Goal: Navigation & Orientation: Find specific page/section

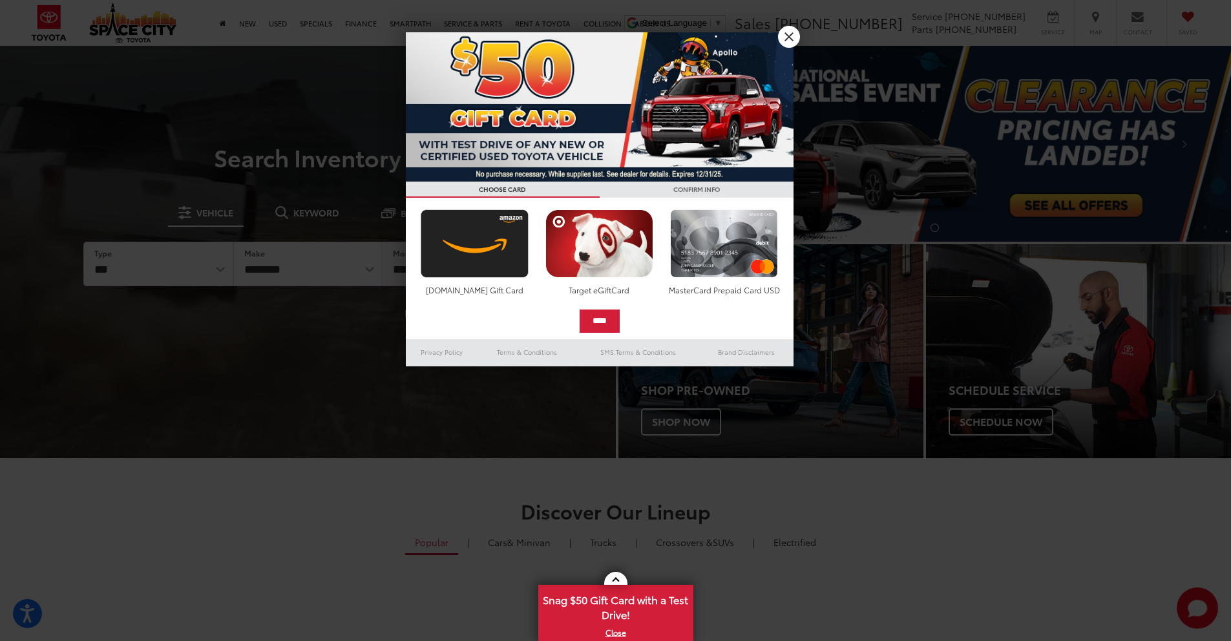
click at [292, 21] on div at bounding box center [615, 320] width 1231 height 641
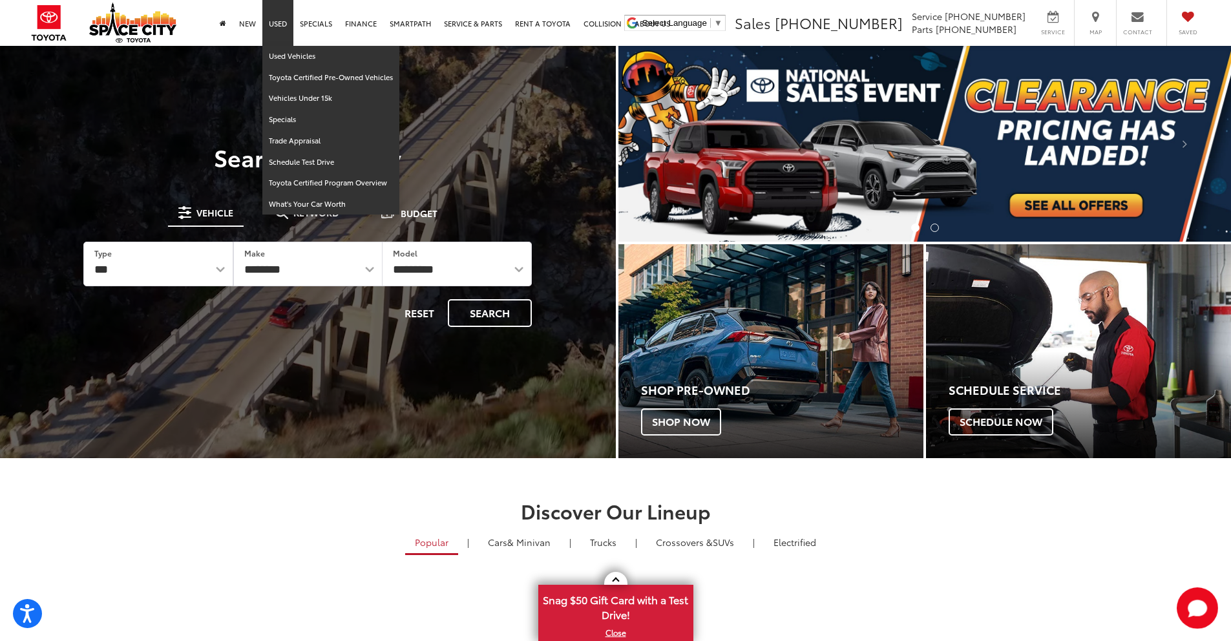
click at [288, 23] on link "Used" at bounding box center [277, 23] width 31 height 46
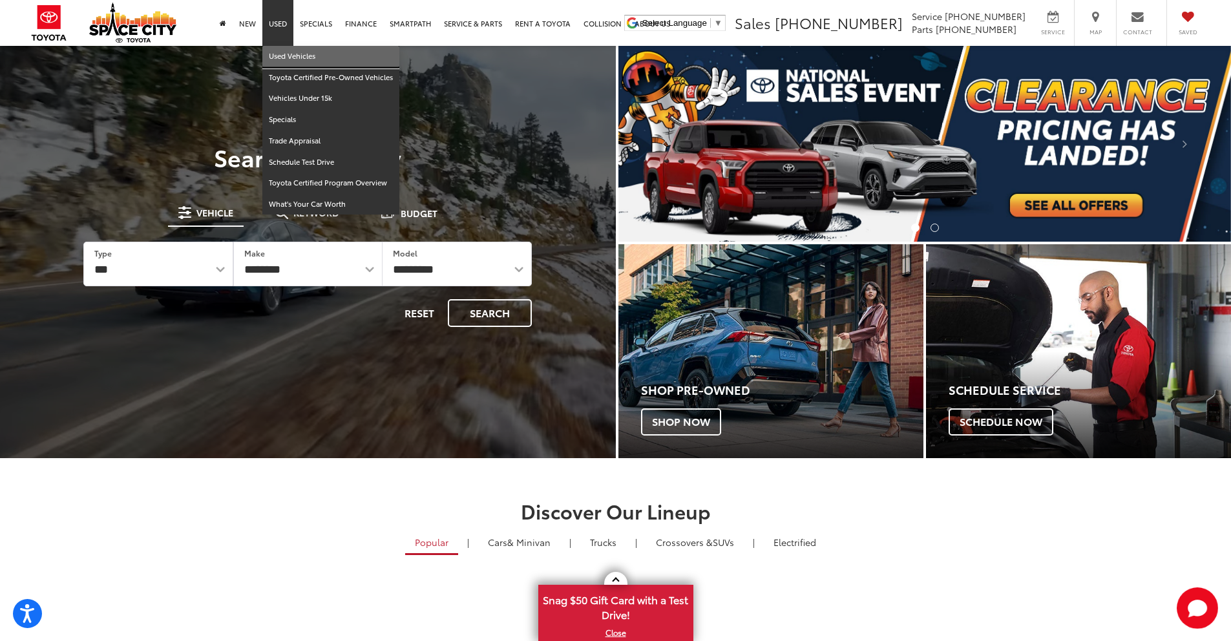
click at [280, 56] on link "Used Vehicles" at bounding box center [330, 56] width 137 height 21
